Goal: Information Seeking & Learning: Check status

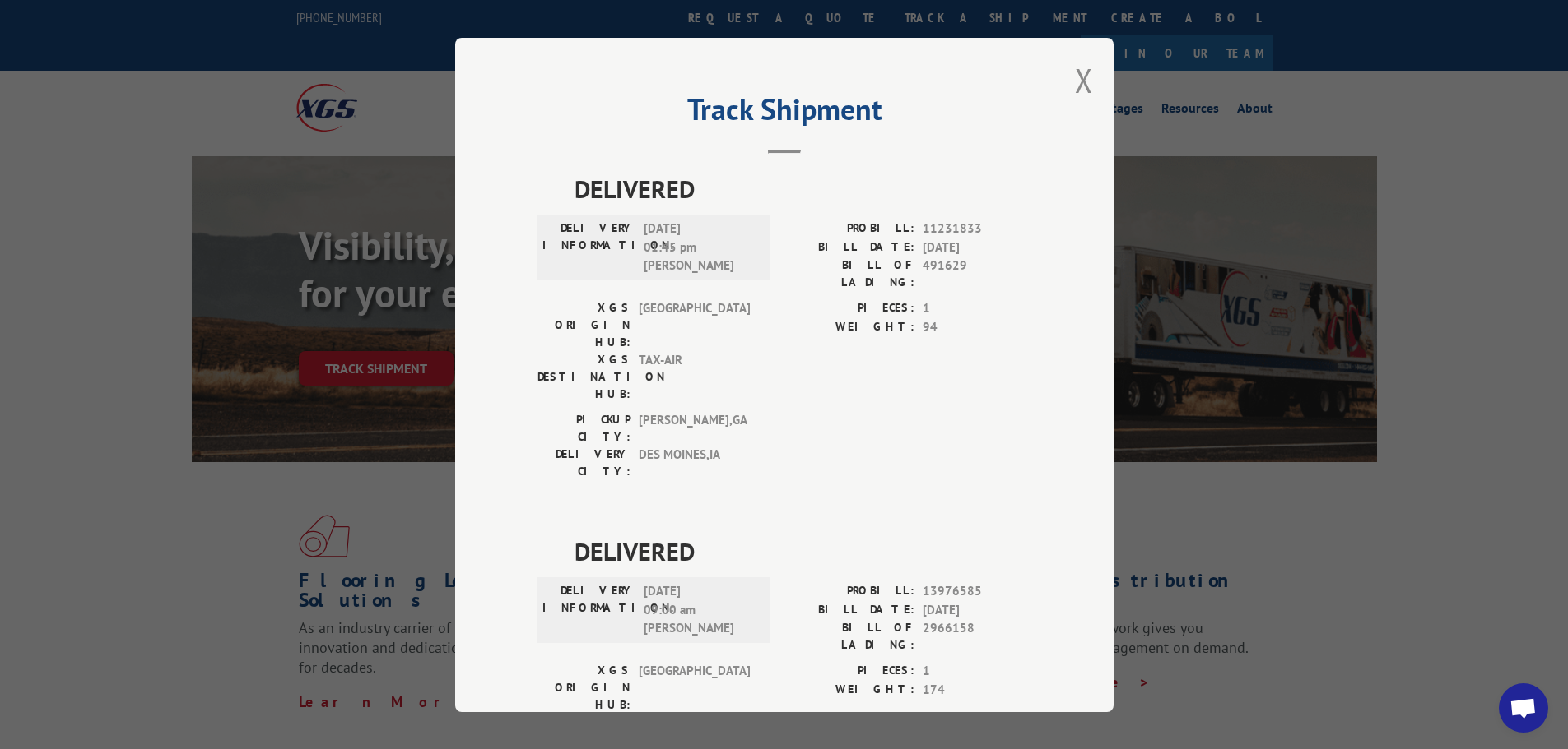
click at [1074, 93] on button "Close modal" at bounding box center [1083, 80] width 18 height 44
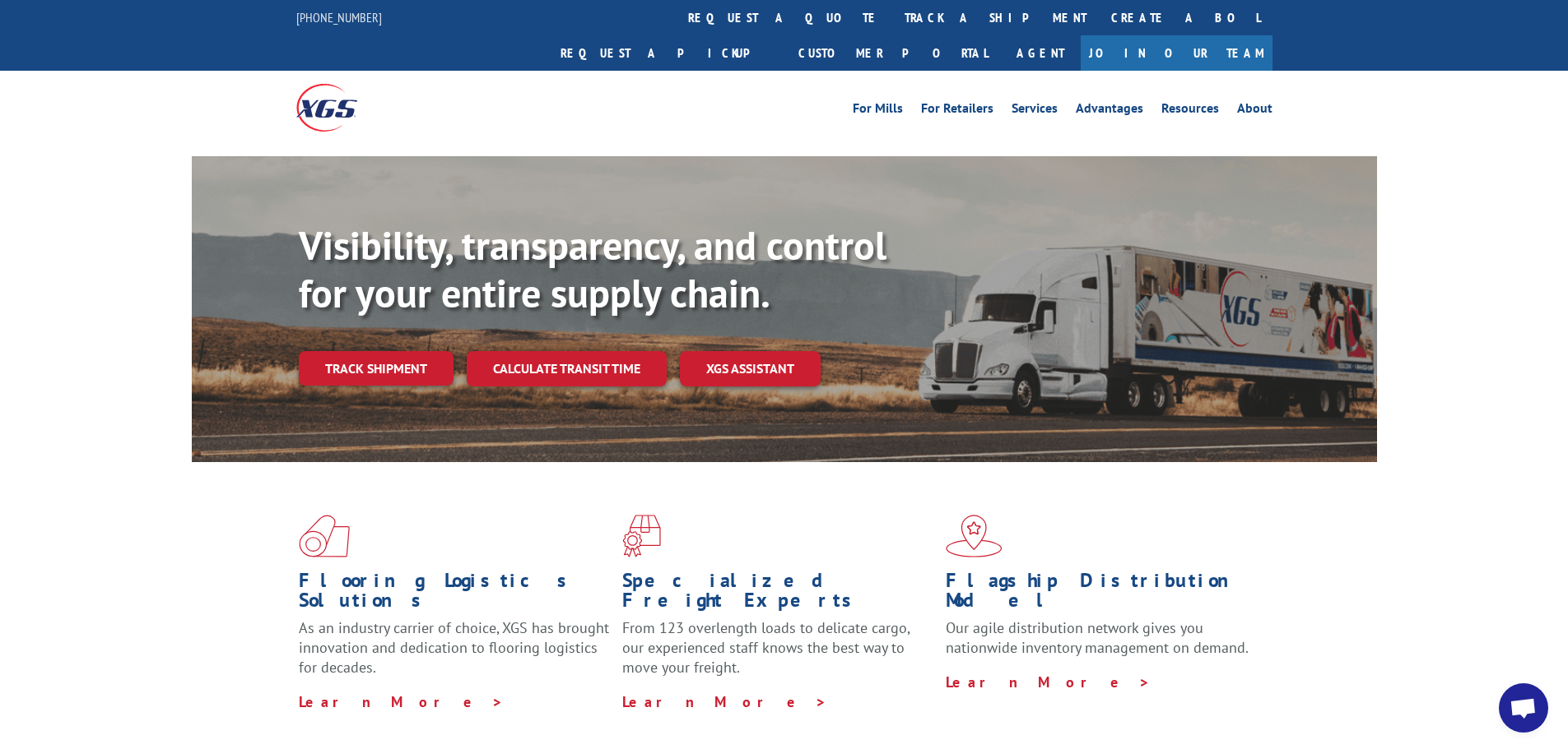
drag, startPoint x: 737, startPoint y: 13, endPoint x: 744, endPoint y: 77, distance: 64.4
click at [892, 13] on link "track a shipment" at bounding box center [995, 17] width 206 height 36
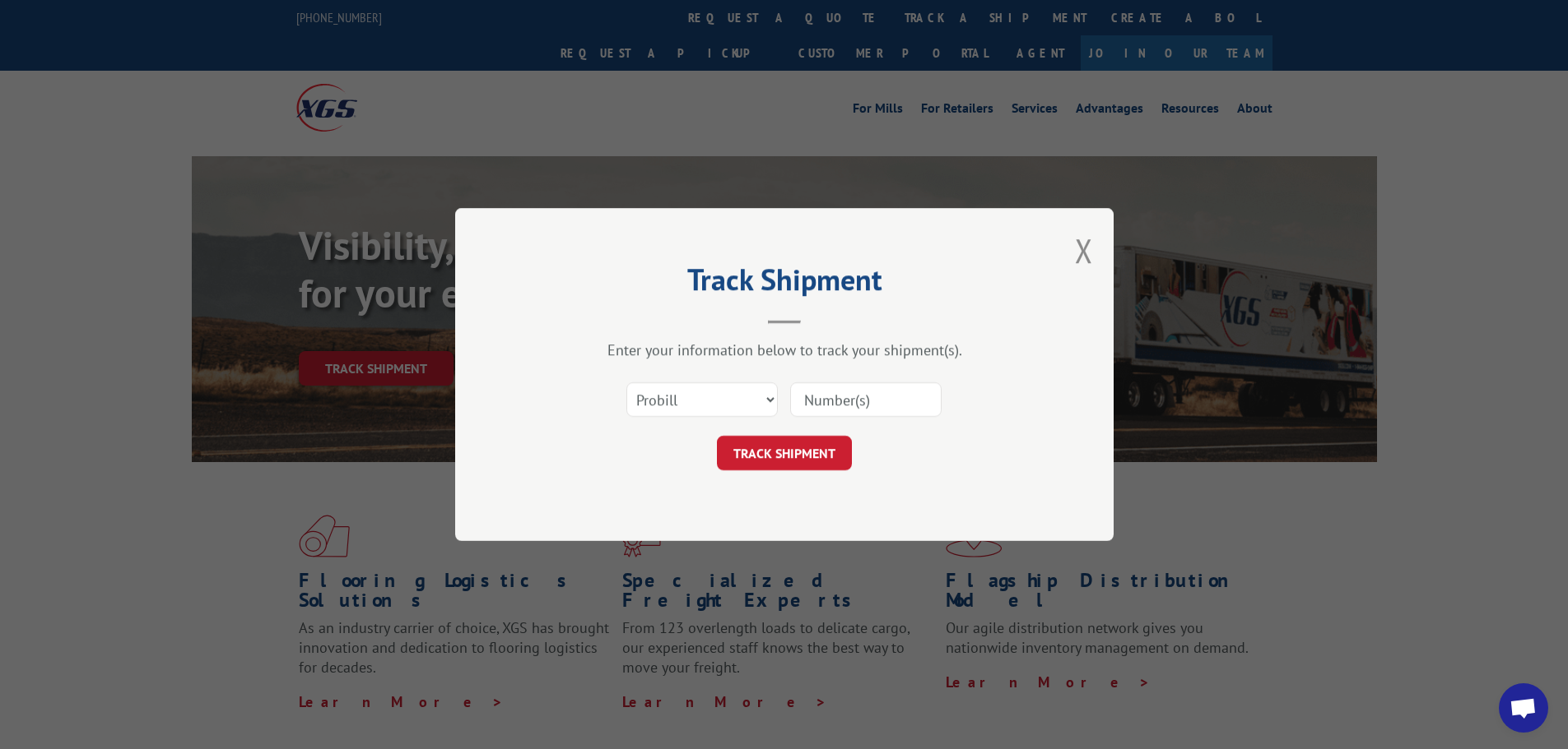
click at [746, 425] on div "Select category... Probill BOL PO" at bounding box center [784, 400] width 494 height 54
click at [736, 407] on select "Select category... Probill BOL PO" at bounding box center [701, 400] width 151 height 35
select select "po"
click at [626, 382] on select "Select category... Probill BOL PO" at bounding box center [701, 400] width 151 height 35
click at [847, 378] on div "Select category... Probill BOL PO" at bounding box center [784, 400] width 494 height 54
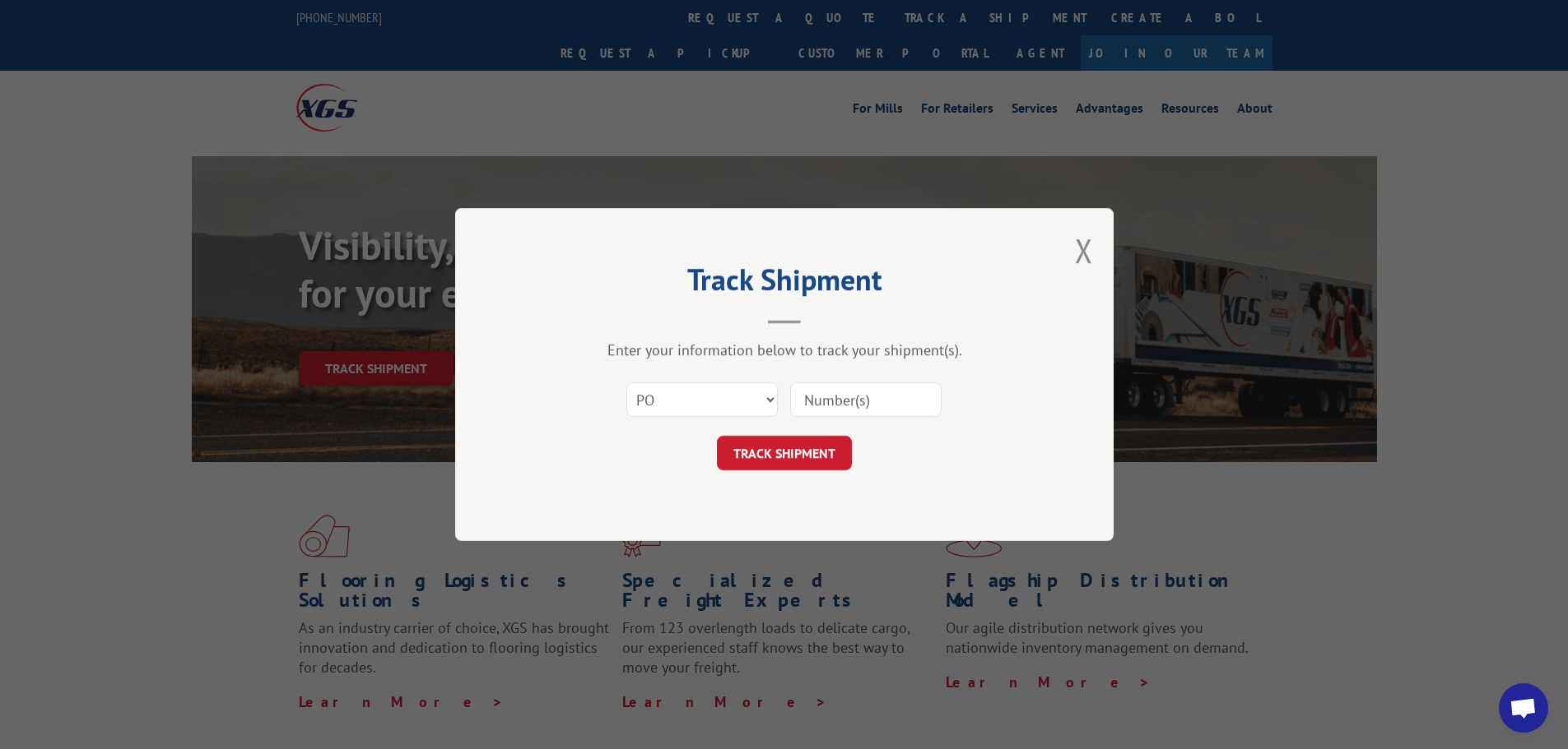
click at [848, 391] on input at bounding box center [865, 400] width 151 height 35
paste input "38549270"
type input "38549270"
click at [801, 451] on button "TRACK SHIPMENT" at bounding box center [784, 453] width 135 height 35
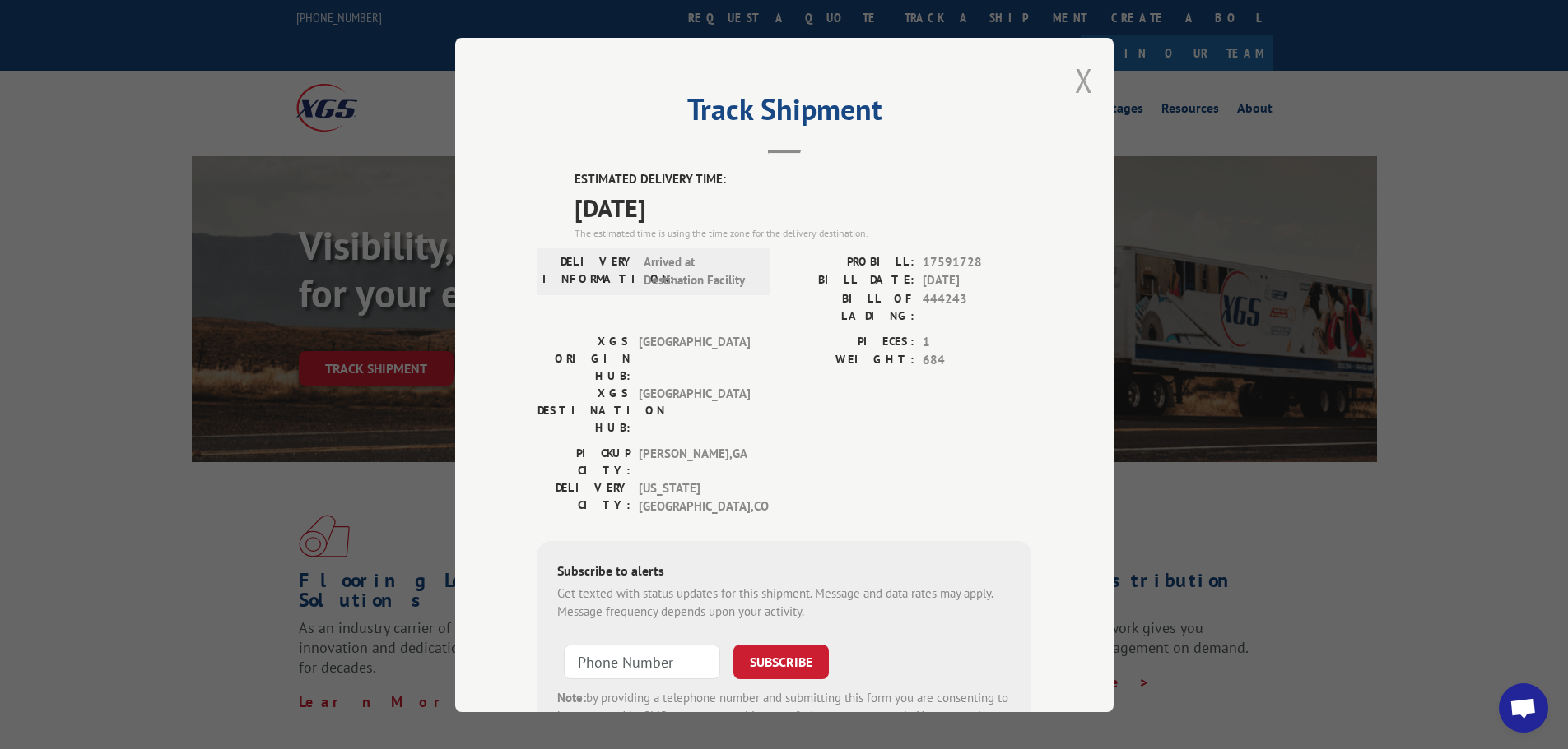
click at [1074, 81] on button "Close modal" at bounding box center [1083, 80] width 18 height 44
